Goal: Information Seeking & Learning: Learn about a topic

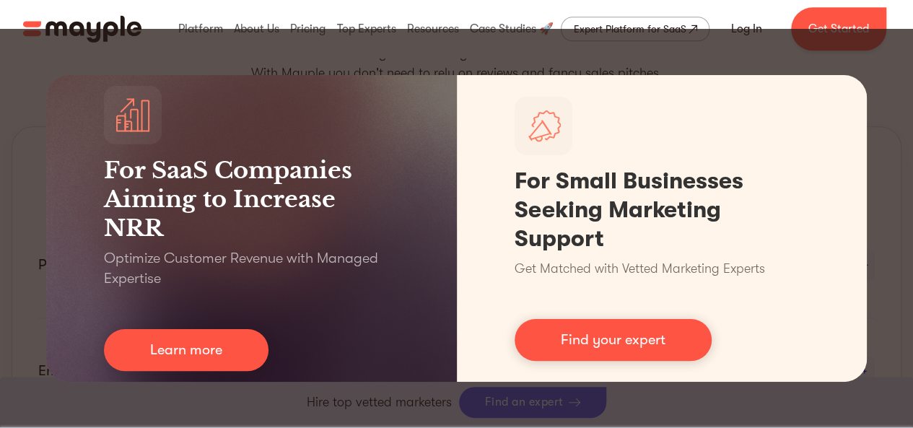
scroll to position [866, 0]
click at [895, 157] on div "For SaaS Companies Aiming to Increase NRR Optimize Customer Revenue with Manage…" at bounding box center [456, 228] width 913 height 399
click at [894, 158] on div "For SaaS Companies Aiming to Increase NRR Optimize Customer Revenue with Manage…" at bounding box center [456, 228] width 913 height 399
click at [894, 159] on div "For SaaS Companies Aiming to Increase NRR Optimize Customer Revenue with Manage…" at bounding box center [456, 228] width 913 height 399
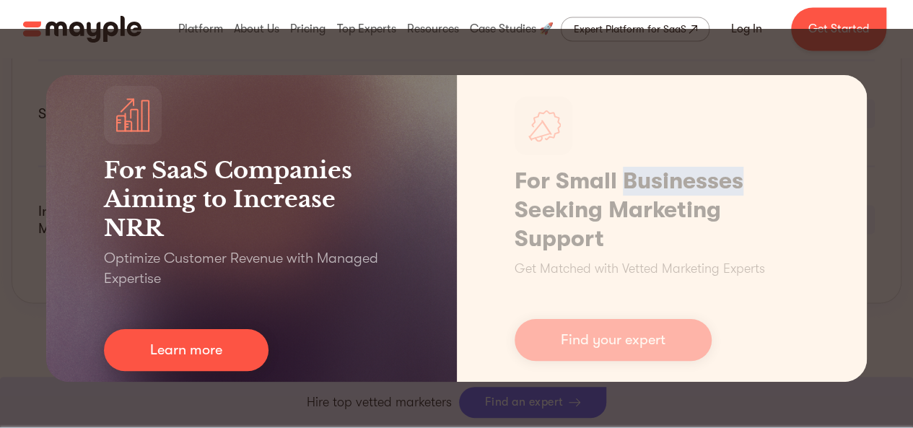
scroll to position [1313, 0]
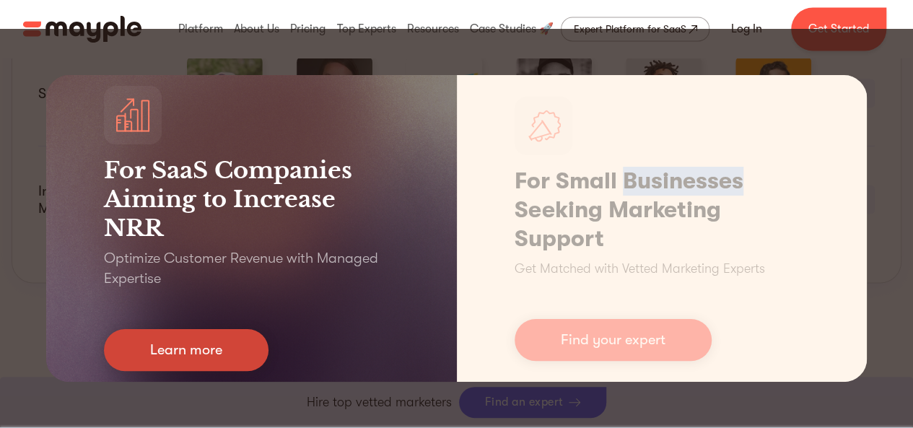
click at [163, 336] on link "Learn more" at bounding box center [186, 350] width 165 height 42
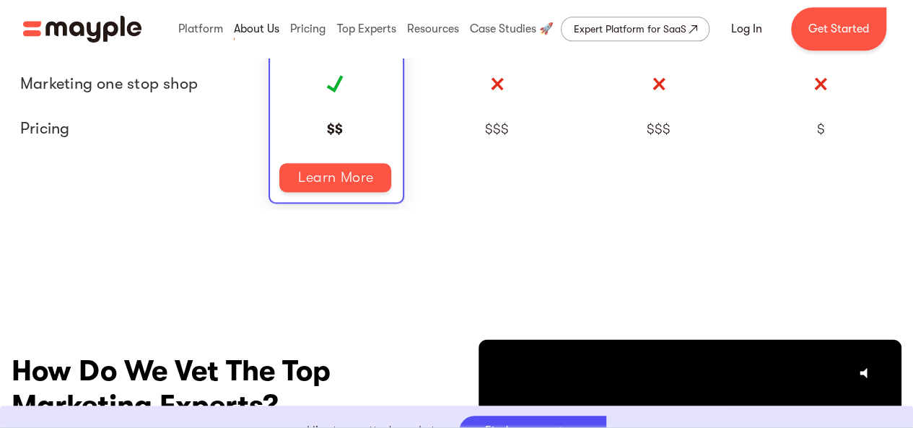
scroll to position [3488, 0]
